Goal: Navigation & Orientation: Find specific page/section

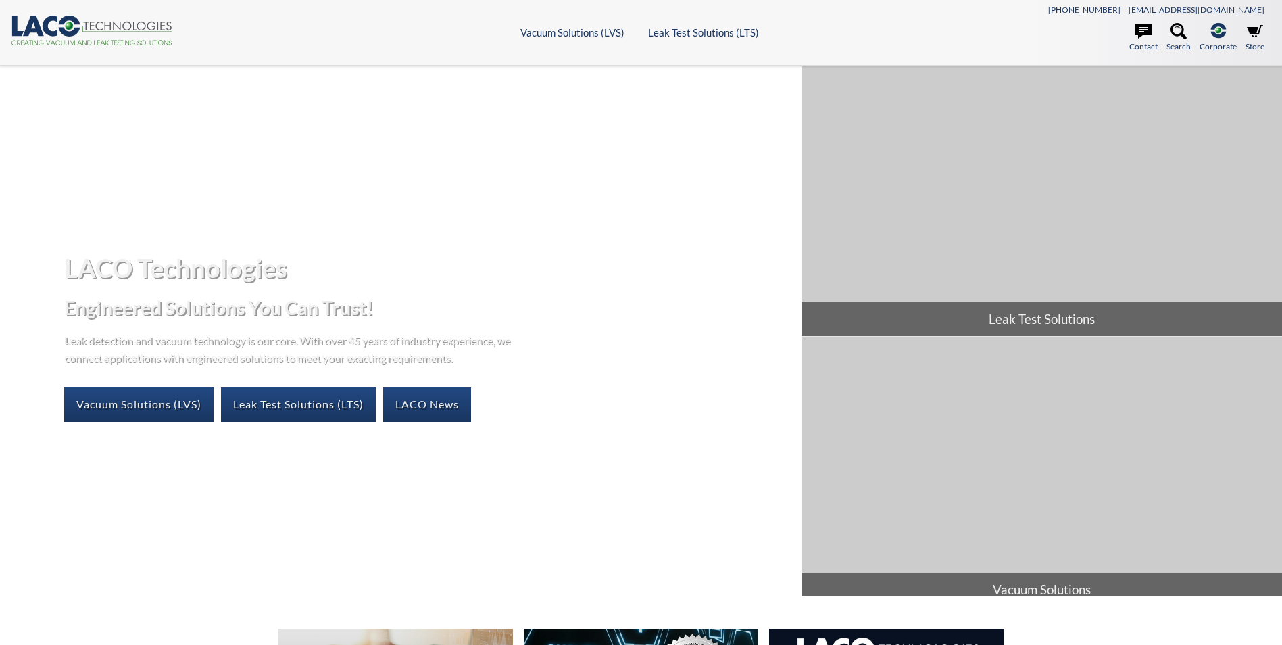
select select "Language Translate Widget"
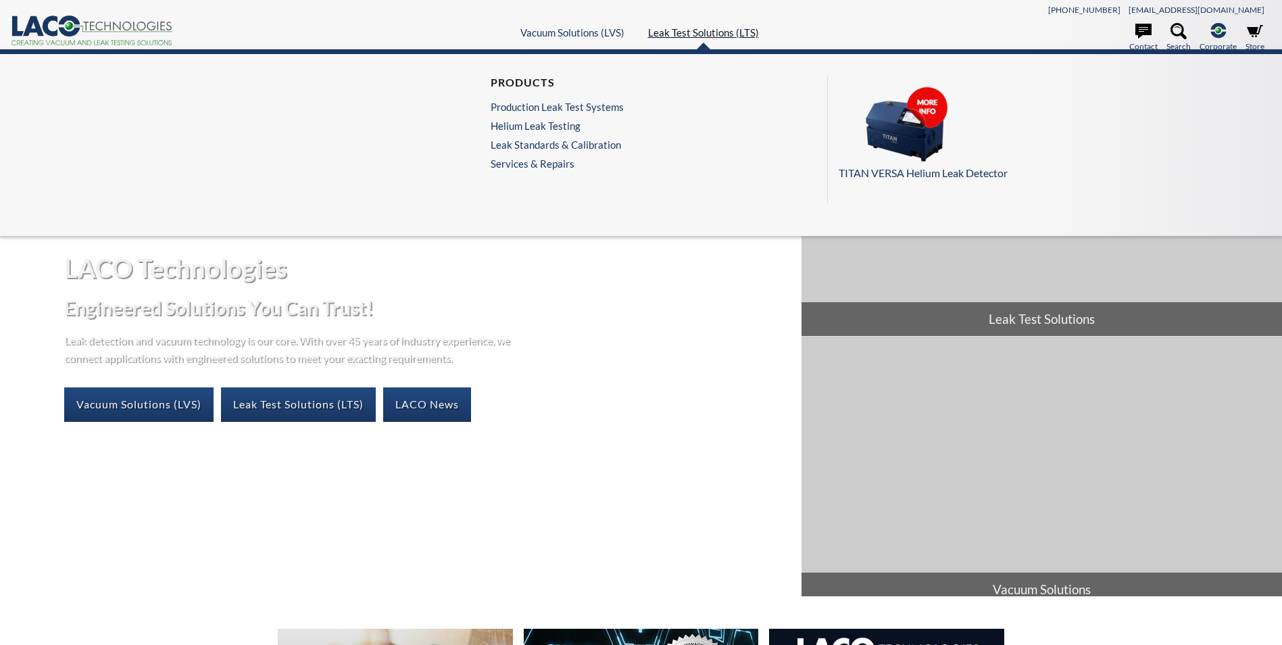
click at [734, 36] on link "Leak Test Solutions (LTS)" at bounding box center [703, 32] width 111 height 12
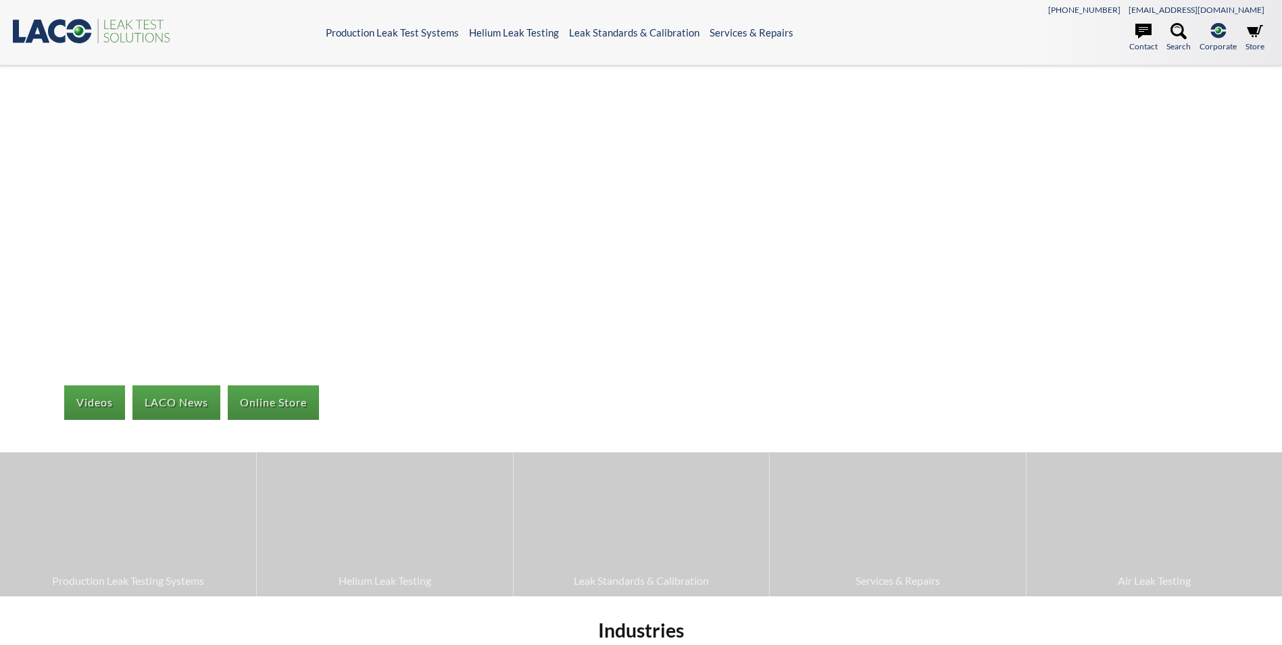
select select "Language Translate Widget"
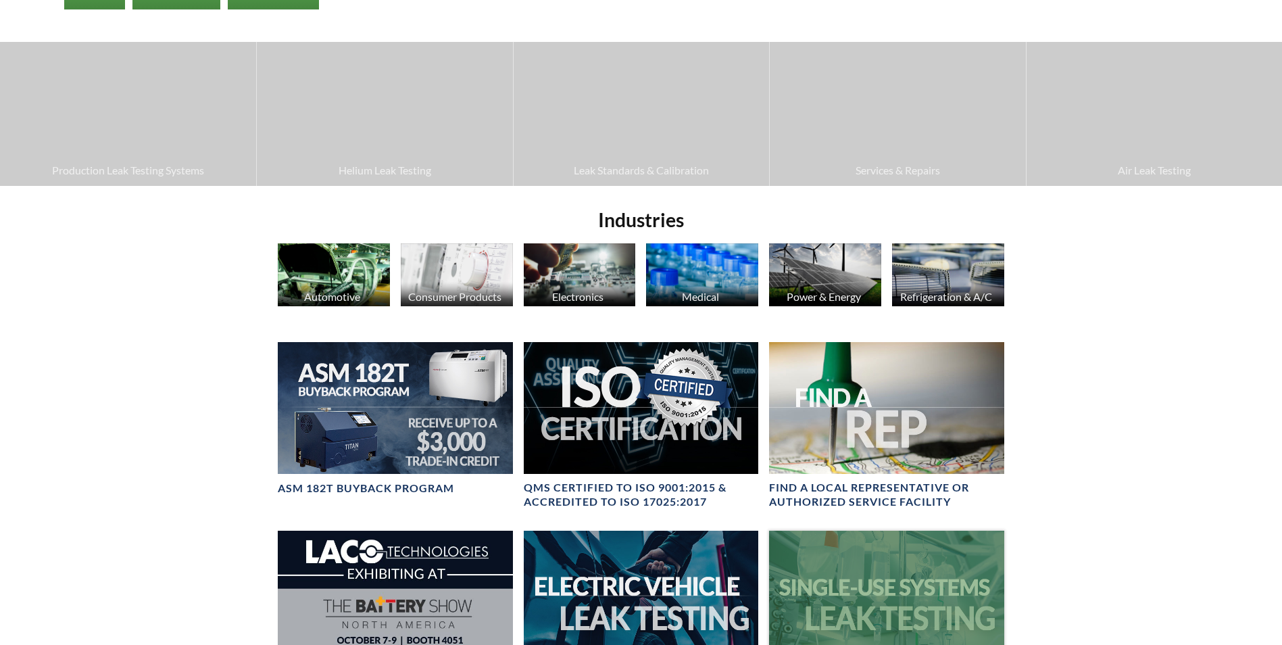
scroll to position [406, 0]
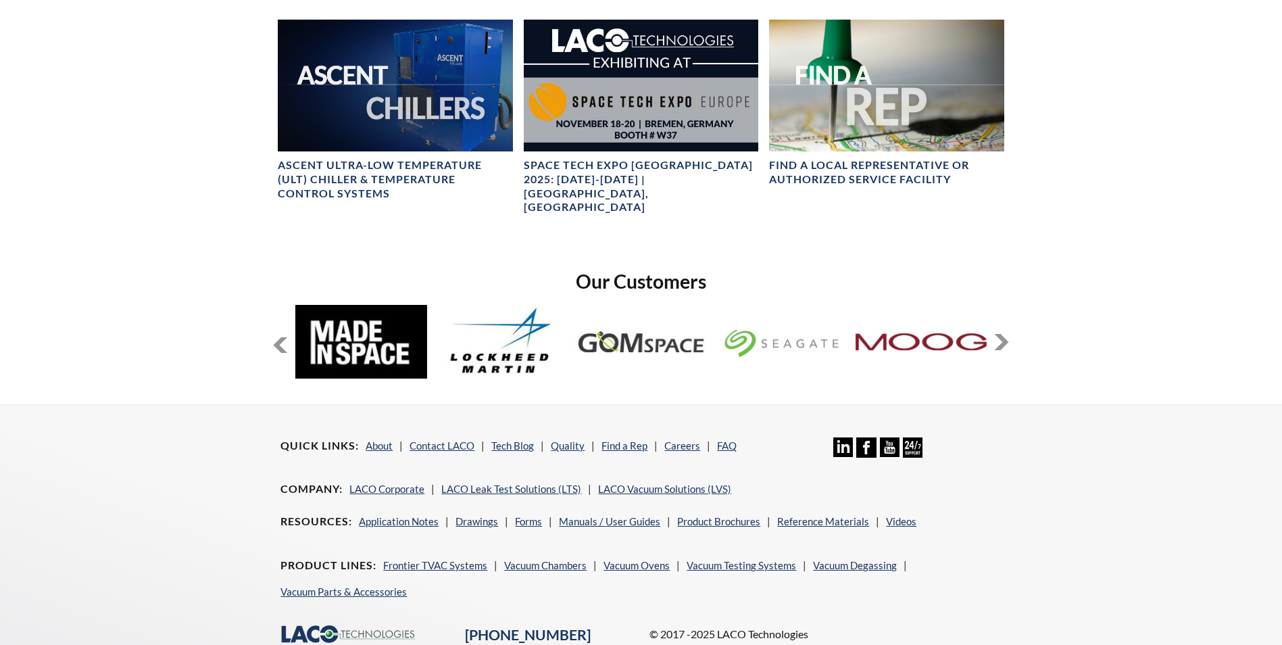
scroll to position [338, 0]
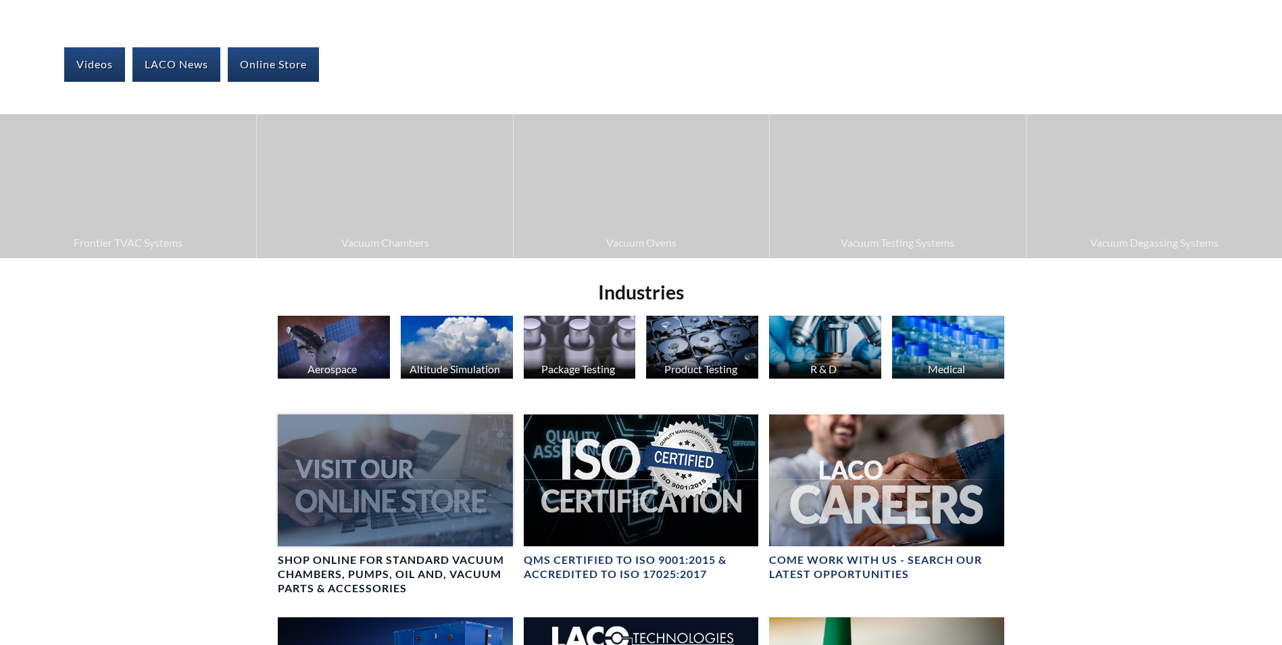
click at [443, 466] on div at bounding box center [395, 480] width 235 height 132
